Goal: Transaction & Acquisition: Obtain resource

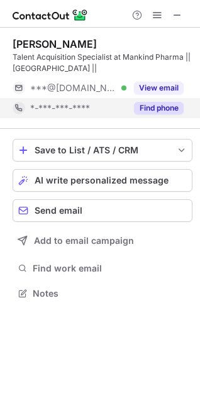
scroll to position [284, 200]
click at [146, 109] on button "Find phone" at bounding box center [159, 108] width 50 height 13
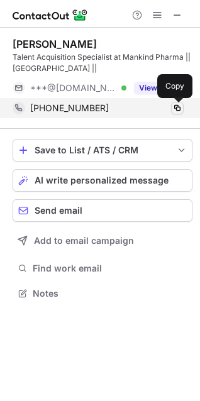
click at [178, 109] on span at bounding box center [177, 108] width 10 height 10
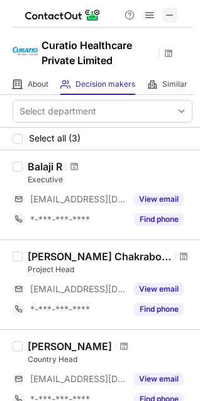
click at [168, 16] on span at bounding box center [170, 15] width 10 height 10
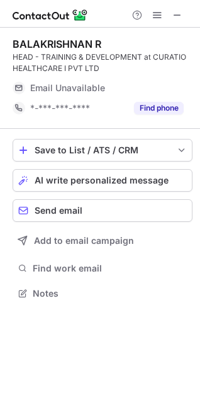
scroll to position [284, 200]
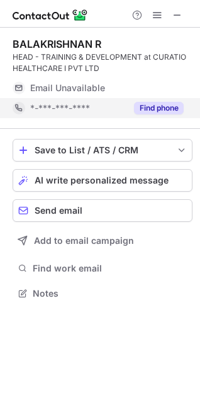
click at [153, 106] on button "Find phone" at bounding box center [159, 108] width 50 height 13
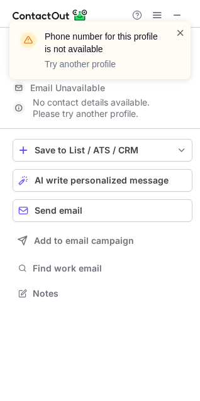
click at [180, 35] on span at bounding box center [180, 32] width 10 height 13
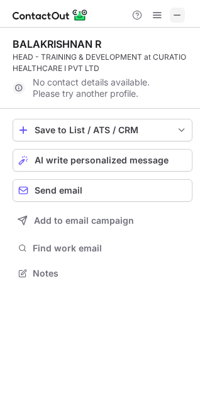
scroll to position [264, 200]
click at [178, 15] on span at bounding box center [177, 15] width 10 height 10
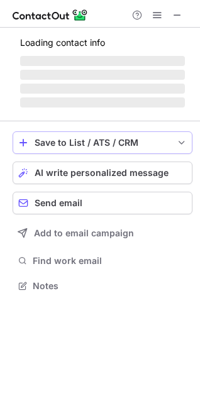
scroll to position [6, 6]
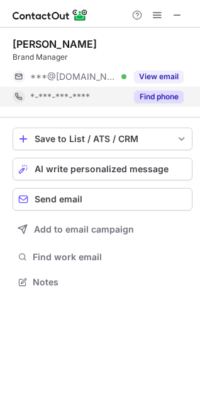
click at [151, 95] on button "Find phone" at bounding box center [159, 96] width 50 height 13
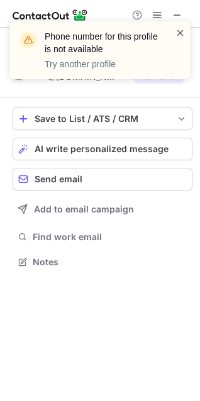
scroll to position [253, 200]
click at [180, 31] on span at bounding box center [180, 32] width 10 height 13
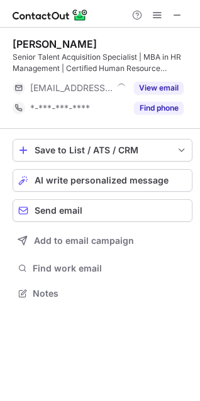
scroll to position [284, 200]
drag, startPoint x: 14, startPoint y: 42, endPoint x: 101, endPoint y: 42, distance: 87.3
click at [101, 42] on div "[PERSON_NAME]" at bounding box center [103, 44] width 180 height 13
copy div "[PERSON_NAME]"
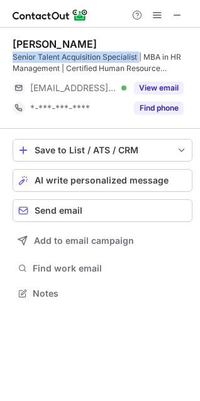
drag, startPoint x: 13, startPoint y: 57, endPoint x: 138, endPoint y: 54, distance: 125.7
click at [138, 54] on div "Senior Talent Acquisition Specialist | MBA in HR Management | Certified Human R…" at bounding box center [103, 63] width 180 height 23
copy div "Senior Talent Acquisition Specialist"
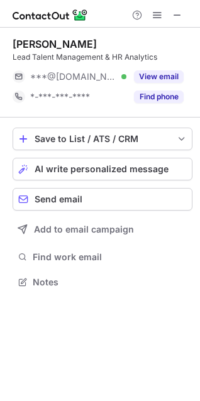
scroll to position [6, 6]
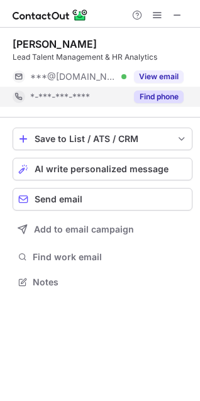
click at [161, 101] on button "Find phone" at bounding box center [159, 96] width 50 height 13
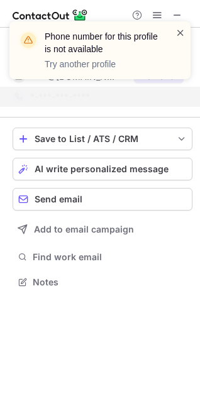
click at [175, 34] on span at bounding box center [180, 32] width 10 height 13
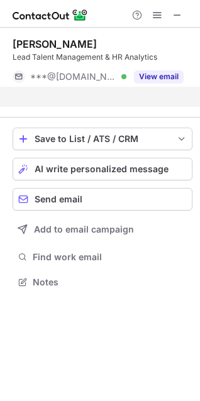
scroll to position [253, 200]
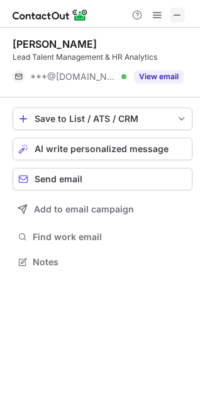
click at [172, 14] on button at bounding box center [177, 15] width 15 height 15
